Goal: Navigation & Orientation: Find specific page/section

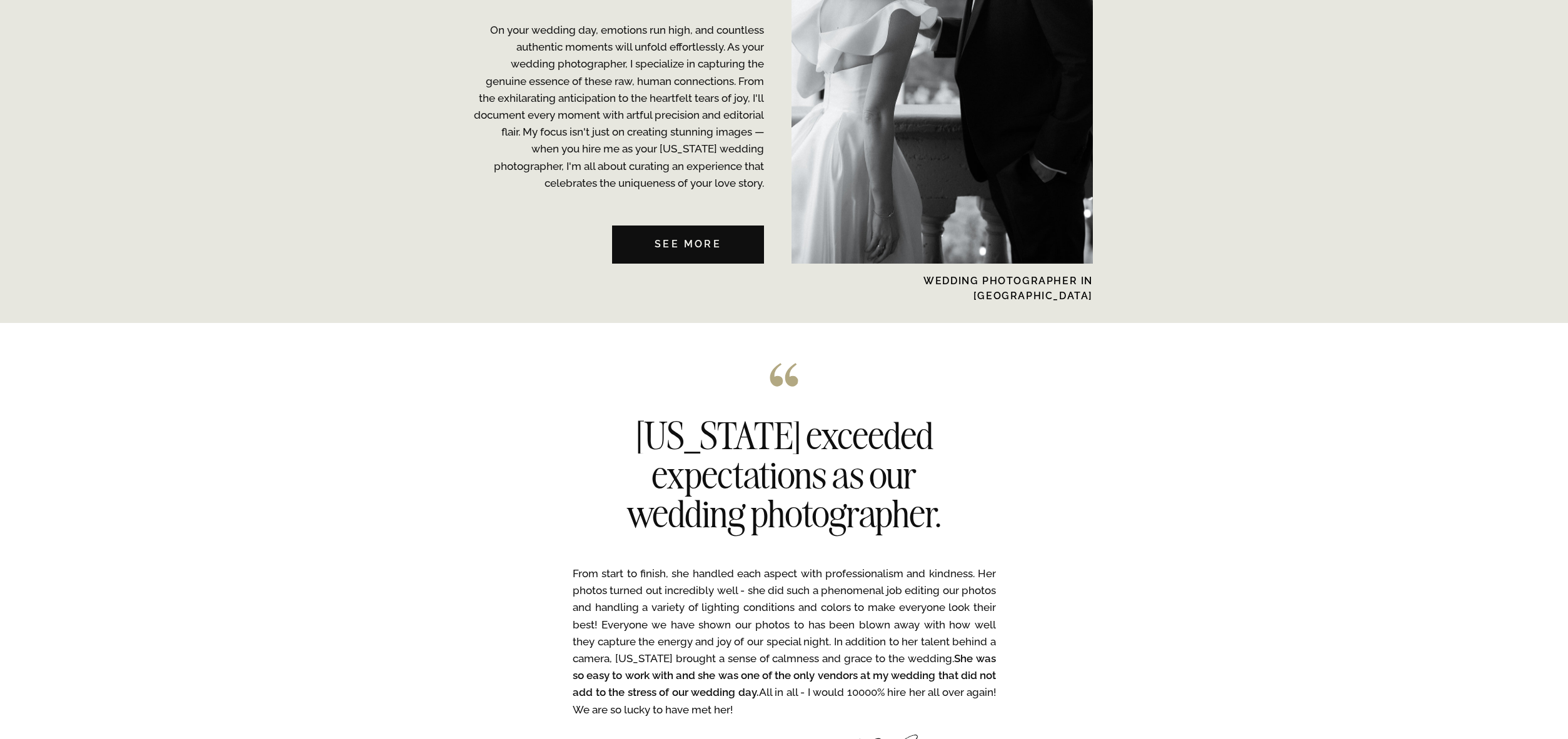
scroll to position [3082, 0]
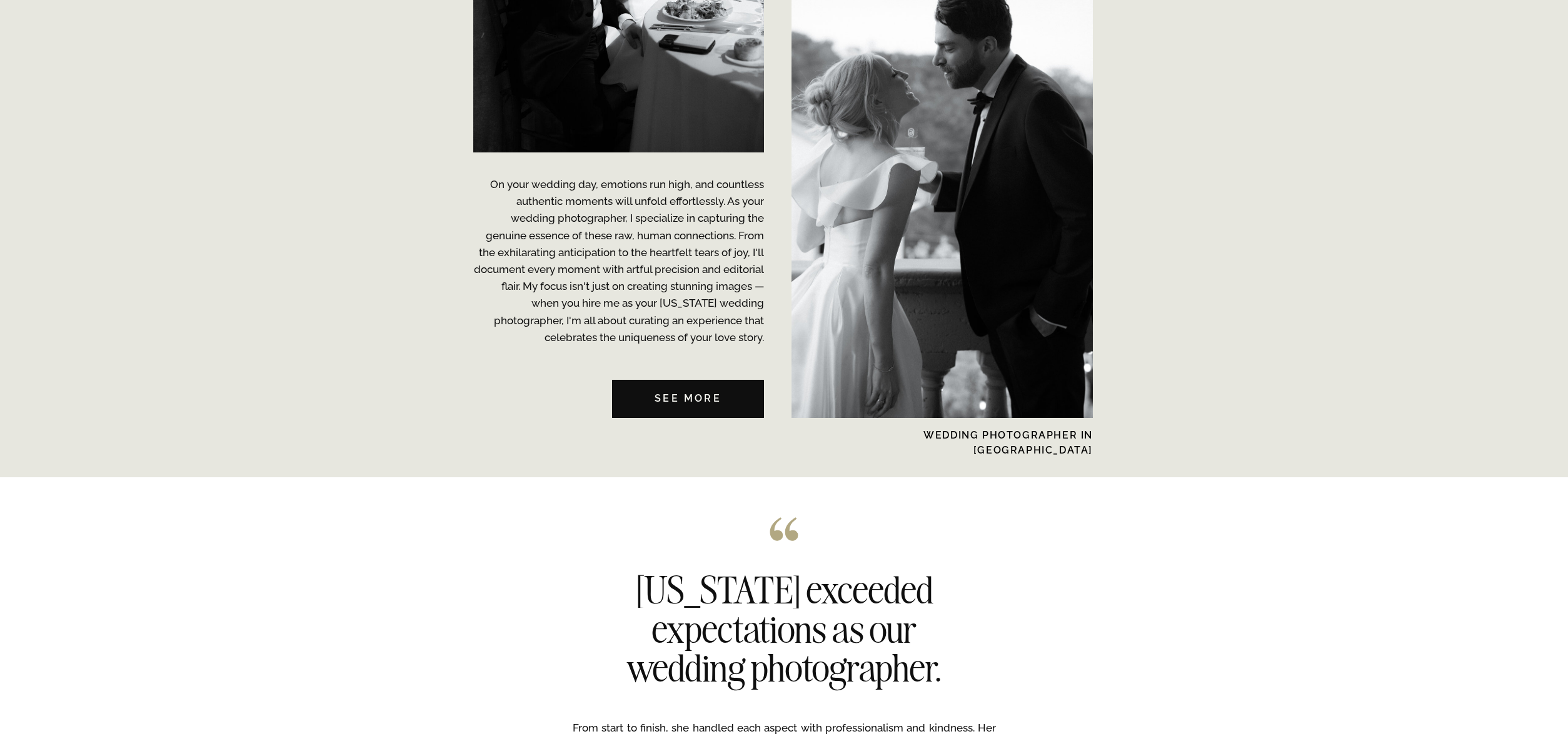
click at [1023, 508] on div "NYC Wedding Photographer CONTACT BLOG REVIEWS ABOUT ME Experience EDUCATION HOM…" at bounding box center [784, 525] width 1568 height 7214
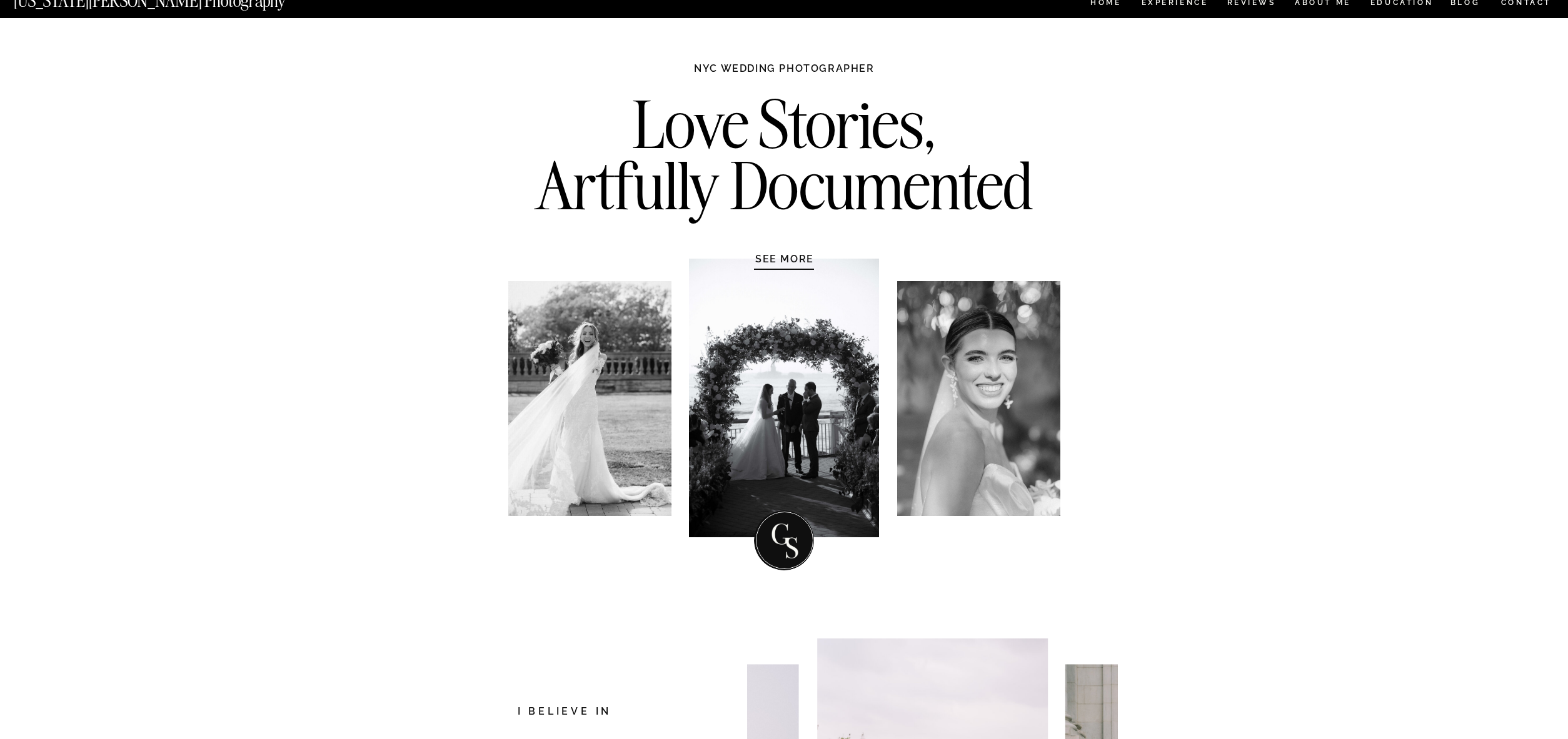
scroll to position [0, 0]
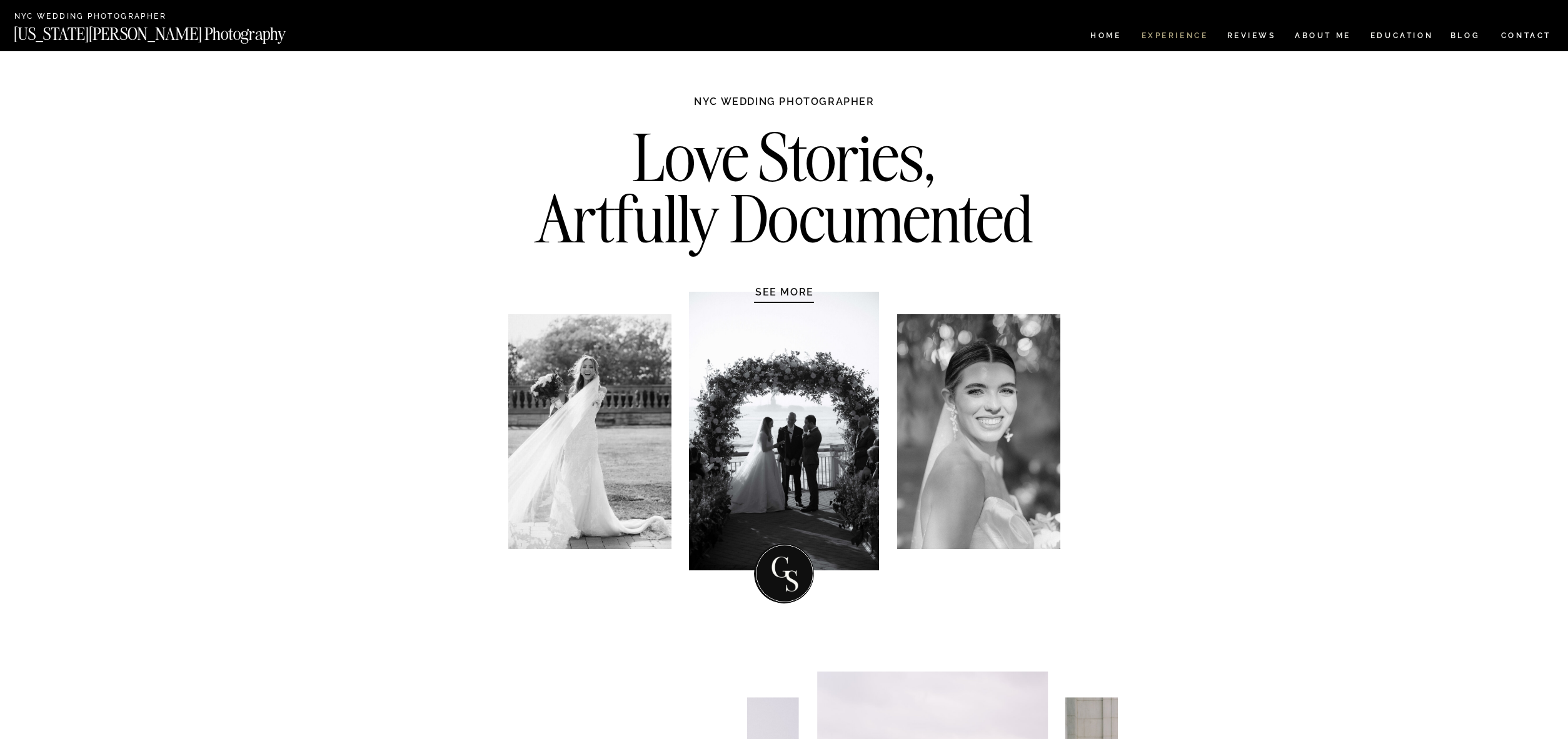
click at [1156, 39] on nav "Experience" at bounding box center [1174, 37] width 66 height 10
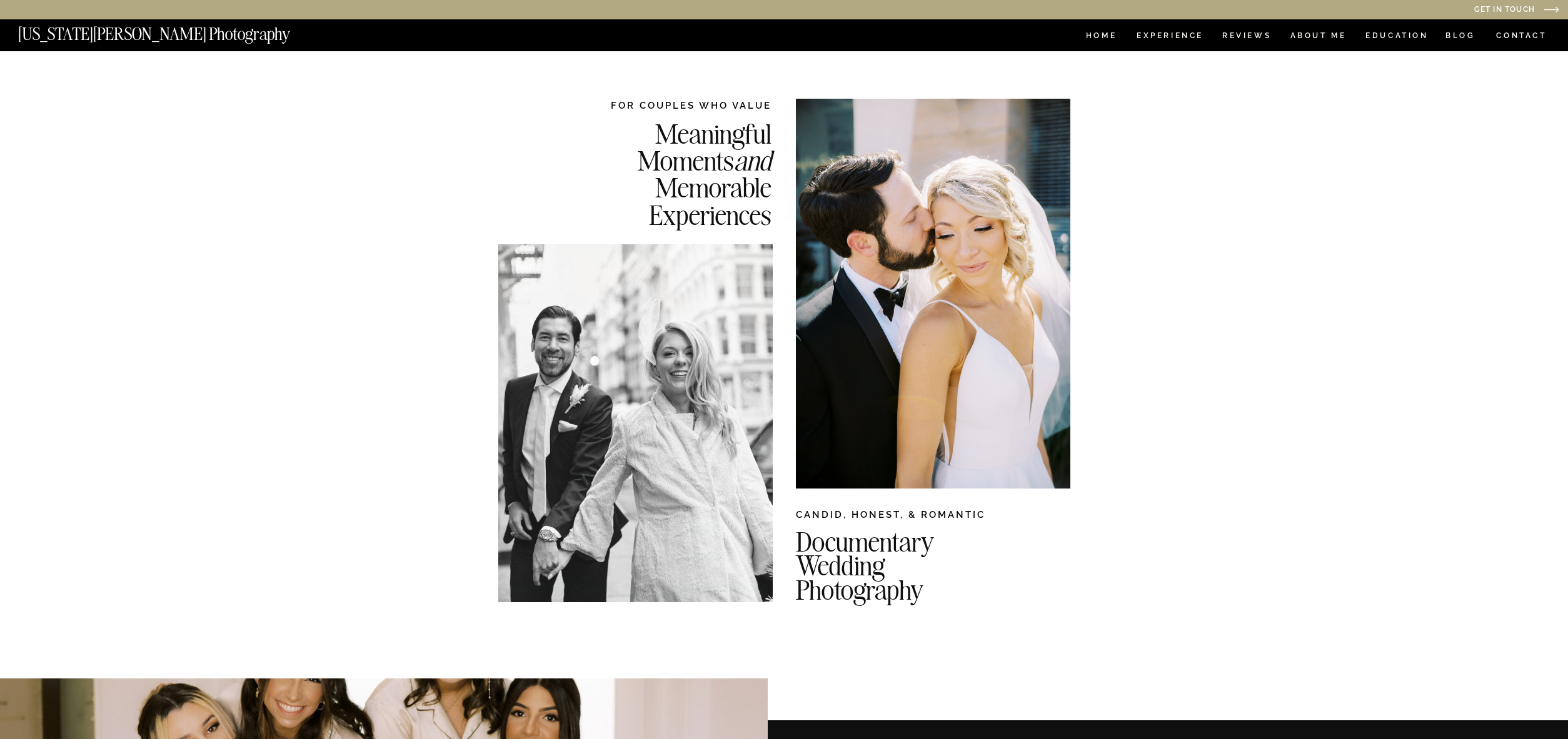
click at [106, 36] on nav "[US_STATE][PERSON_NAME] Photography" at bounding box center [174, 31] width 314 height 10
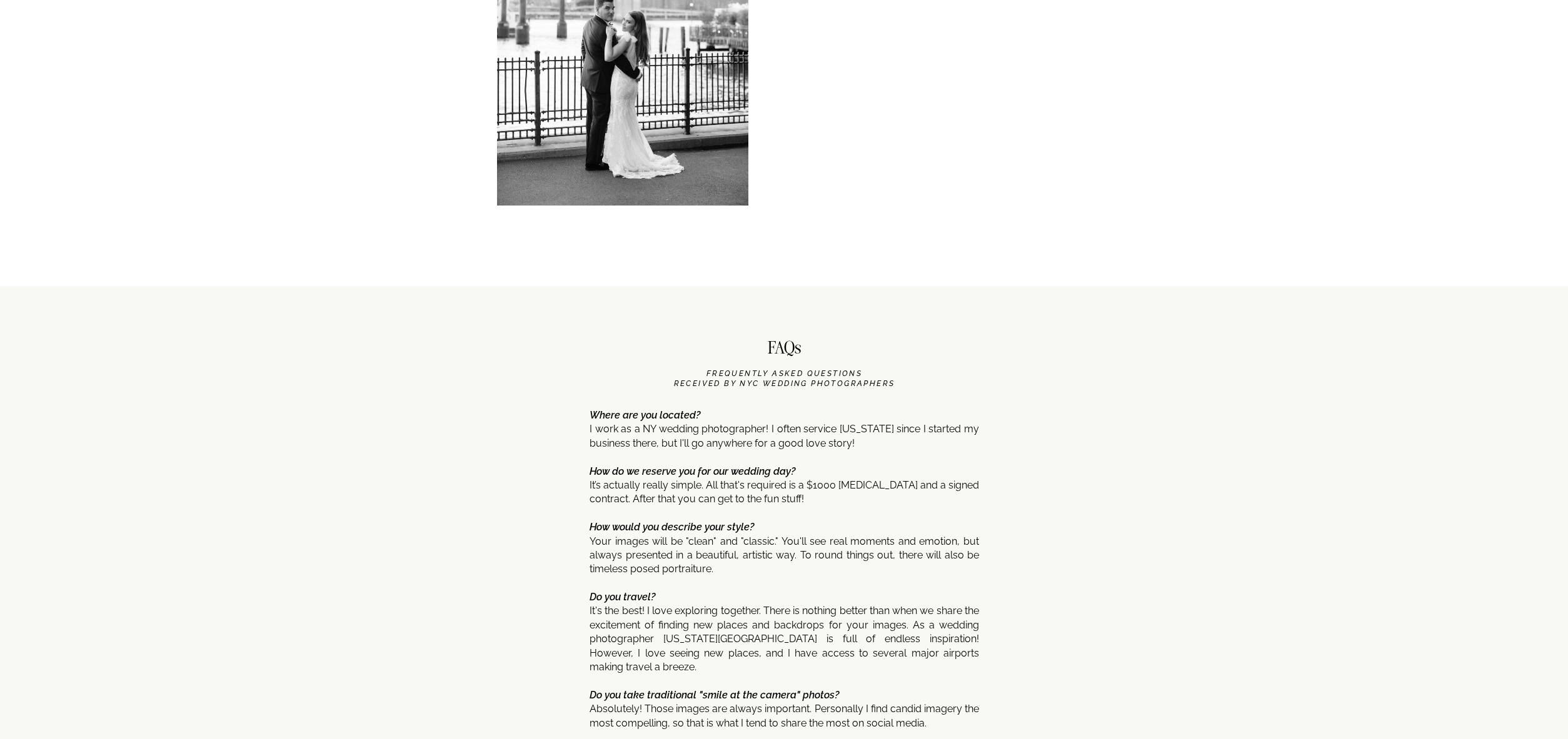
scroll to position [6475, 0]
